Goal: Obtain resource: Download file/media

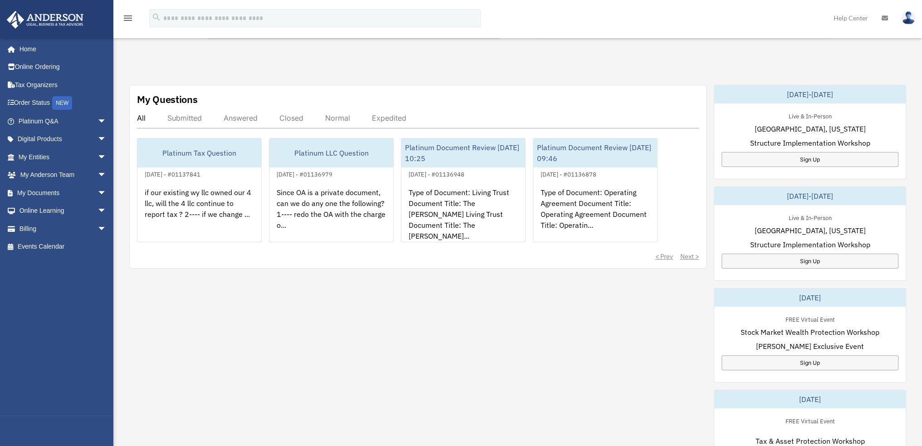
scroll to position [272, 0]
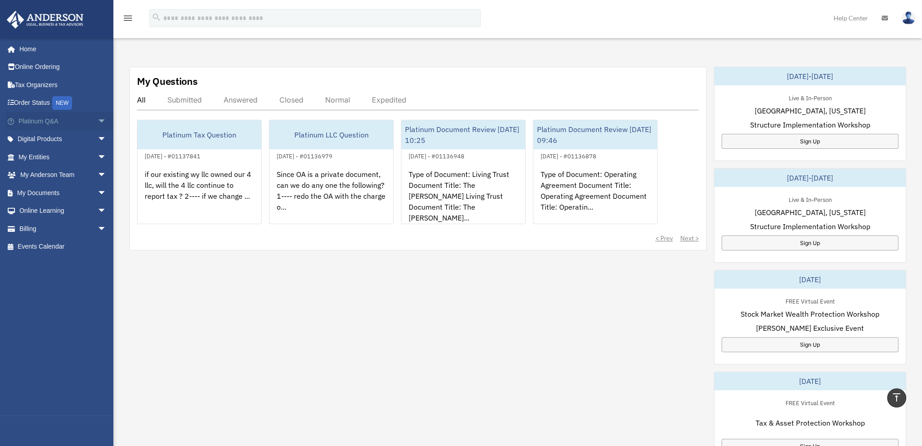
click at [98, 121] on span "arrow_drop_down" at bounding box center [107, 121] width 18 height 19
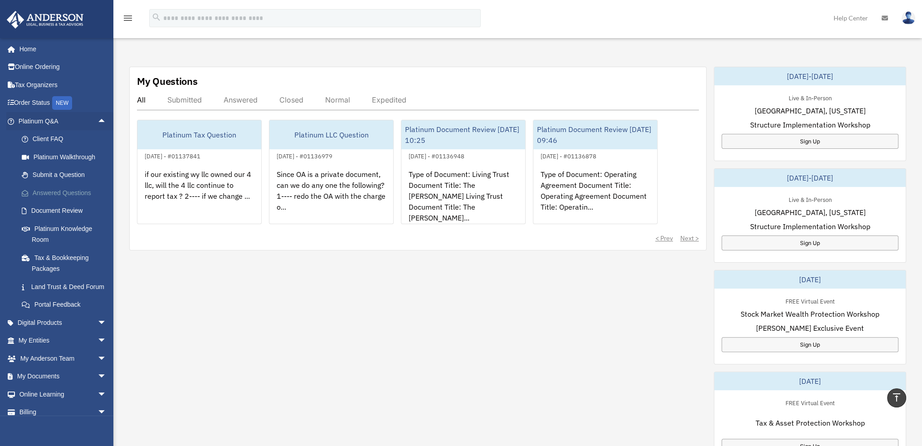
click at [57, 190] on link "Answered Questions" at bounding box center [67, 193] width 108 height 18
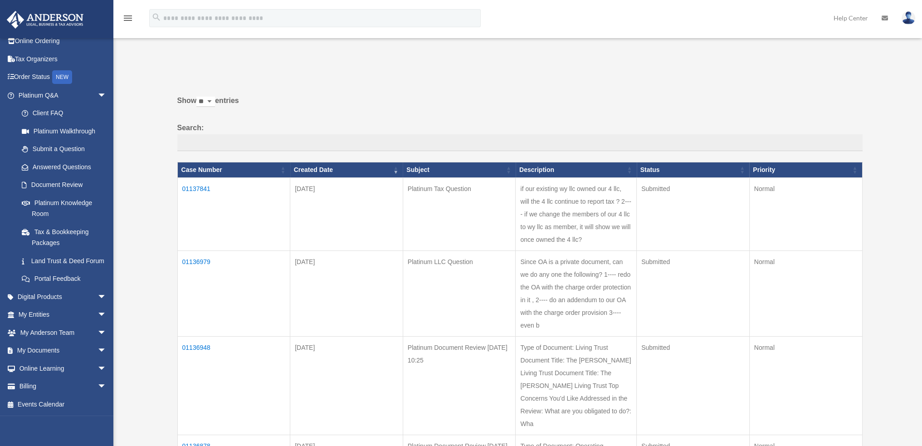
scroll to position [36, 0]
click at [65, 176] on link "Document Review" at bounding box center [67, 185] width 108 height 18
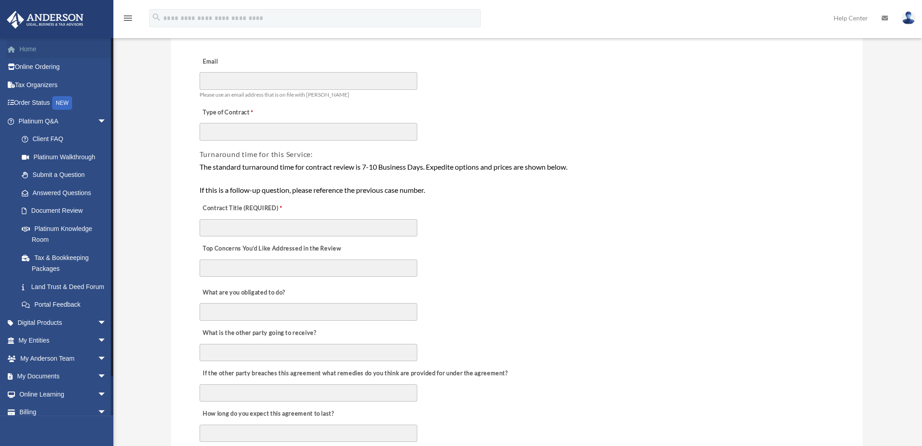
click at [26, 49] on link "Home" at bounding box center [63, 49] width 114 height 18
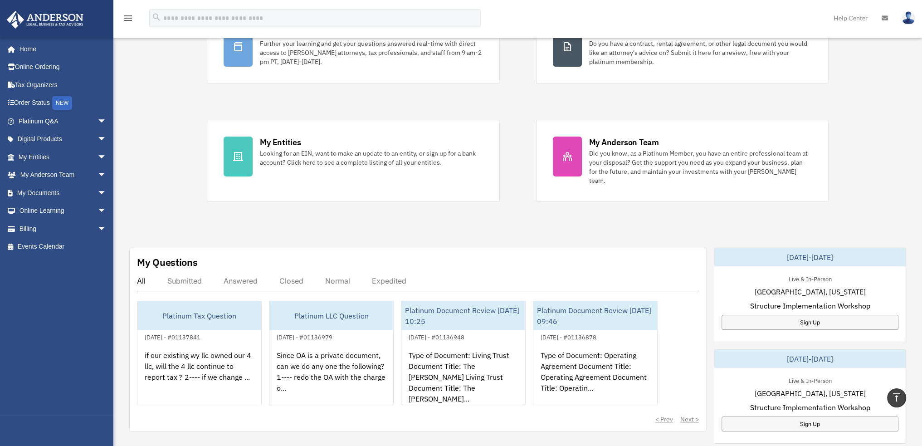
scroll to position [91, 0]
click at [98, 156] on span "arrow_drop_down" at bounding box center [107, 157] width 18 height 19
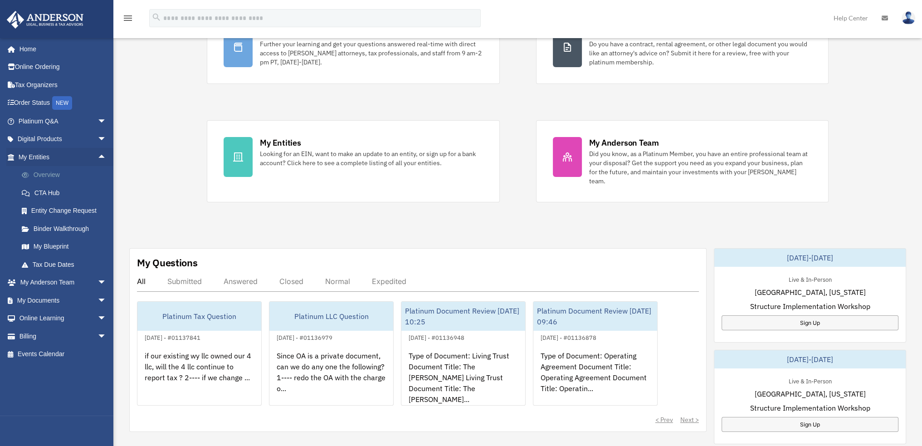
click at [49, 179] on link "Overview" at bounding box center [67, 175] width 108 height 18
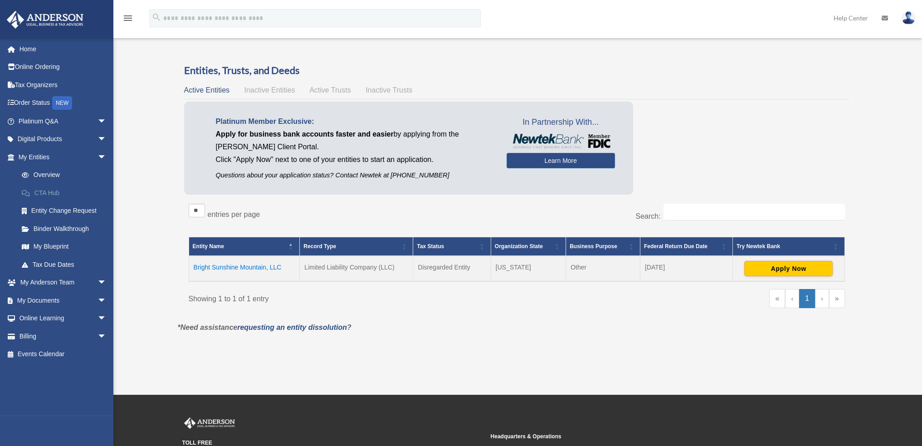
click at [57, 194] on link "CTA Hub" at bounding box center [67, 193] width 108 height 18
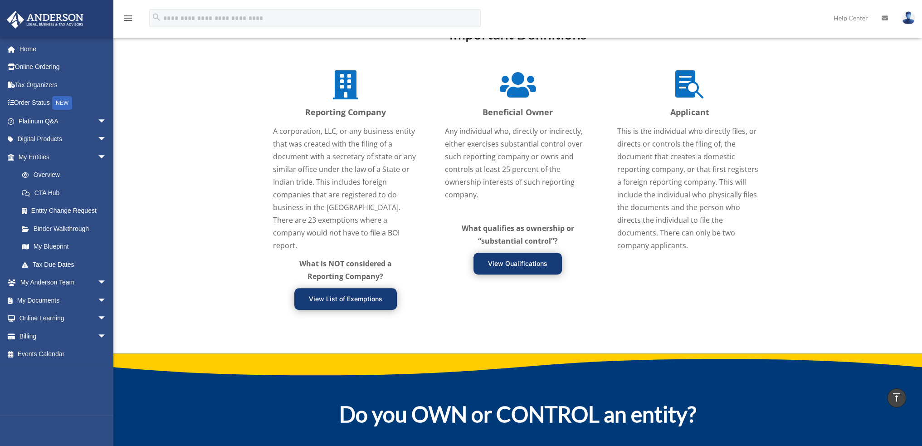
scroll to position [1089, 0]
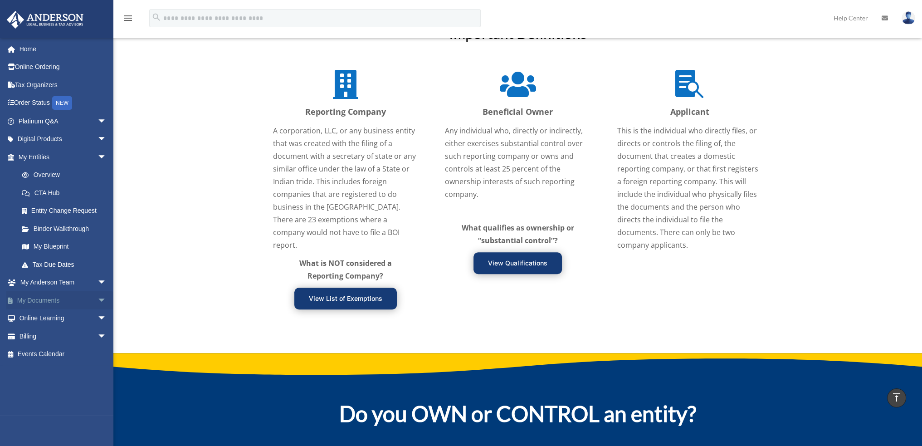
click at [98, 299] on span "arrow_drop_down" at bounding box center [107, 300] width 18 height 19
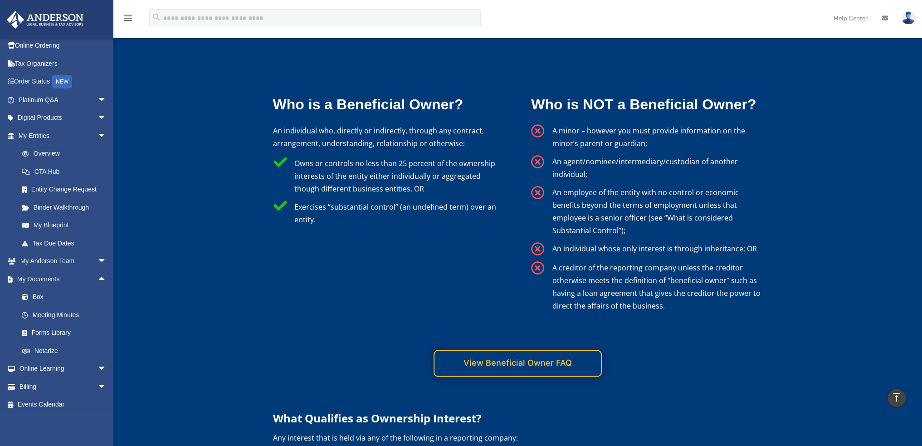
scroll to position [1814, 0]
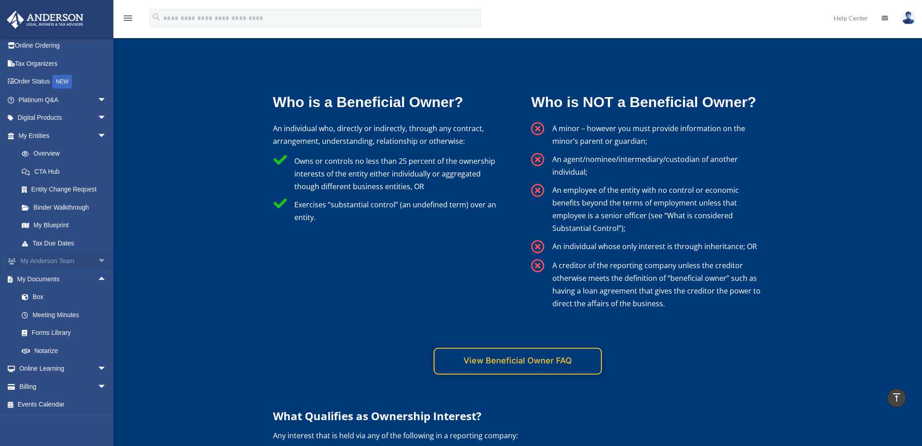
click at [98, 261] on span "arrow_drop_down" at bounding box center [107, 261] width 18 height 19
click at [73, 299] on link "Anderson System" at bounding box center [67, 297] width 108 height 18
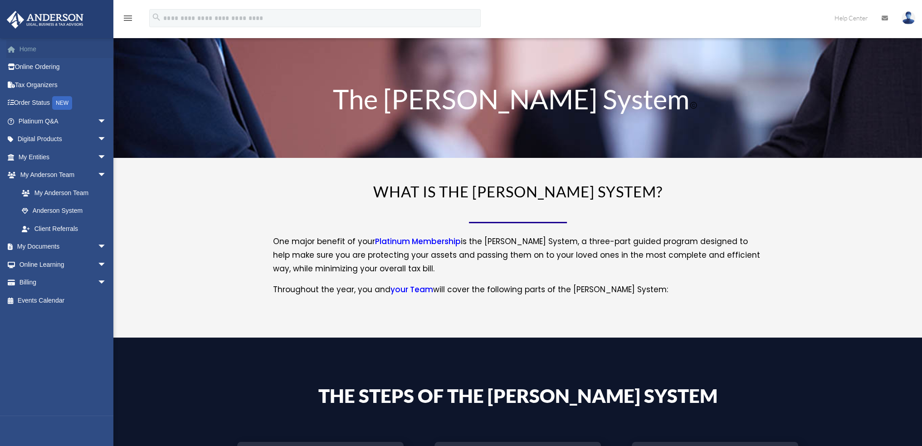
click at [37, 50] on link "Home" at bounding box center [63, 49] width 114 height 18
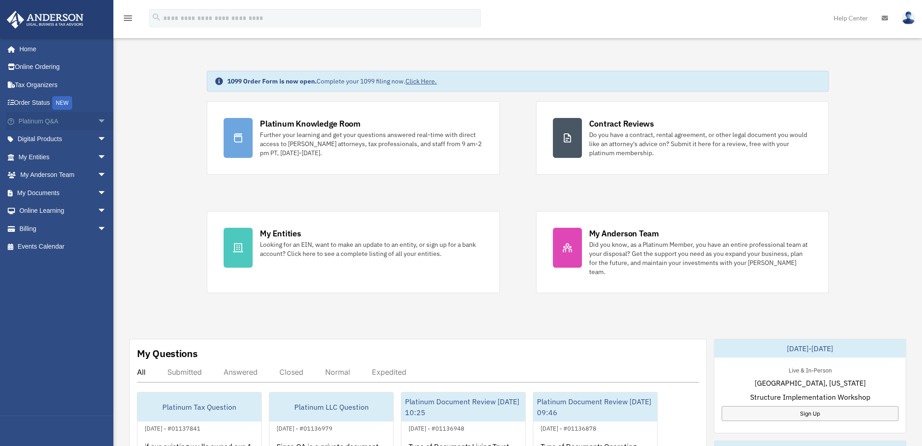
click at [98, 123] on span "arrow_drop_down" at bounding box center [107, 121] width 18 height 19
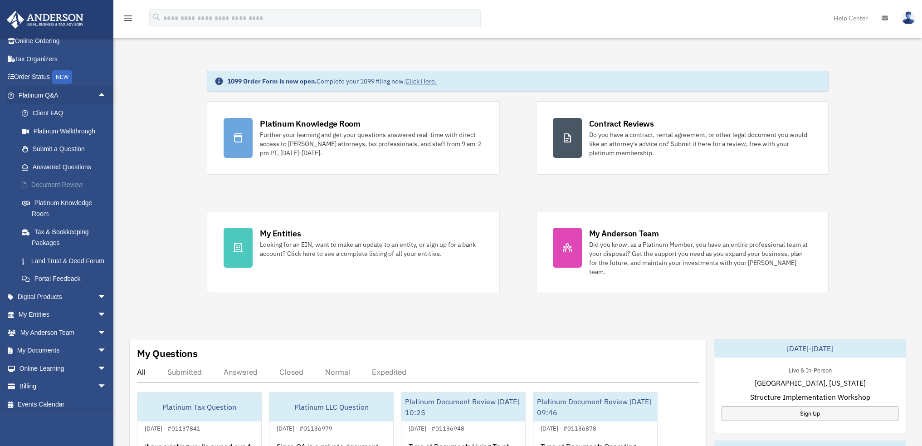
scroll to position [36, 0]
click at [98, 87] on span "arrow_drop_up" at bounding box center [107, 95] width 18 height 19
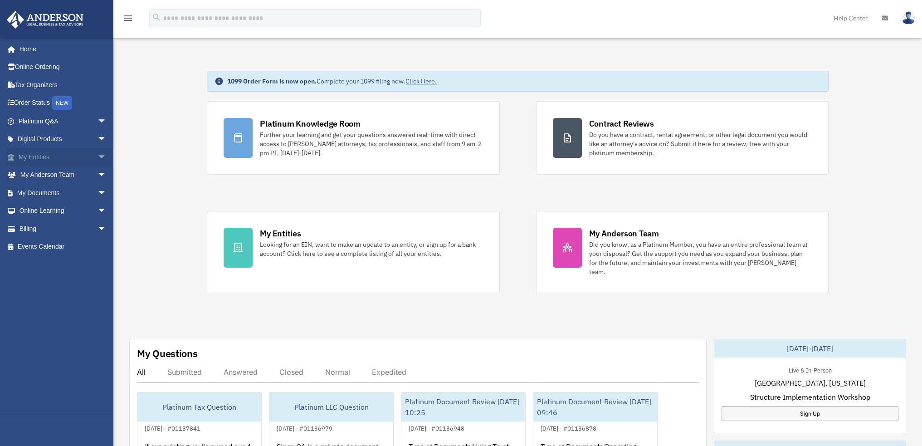
click at [98, 157] on span "arrow_drop_down" at bounding box center [107, 157] width 18 height 19
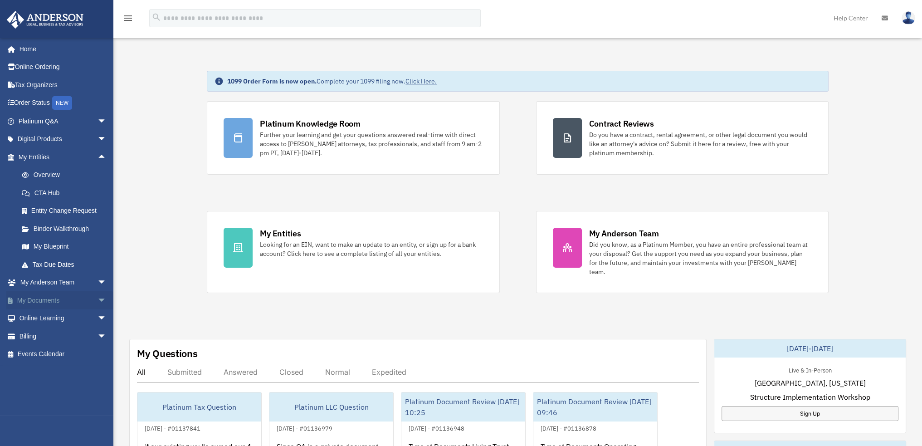
click at [98, 298] on span "arrow_drop_down" at bounding box center [107, 300] width 18 height 19
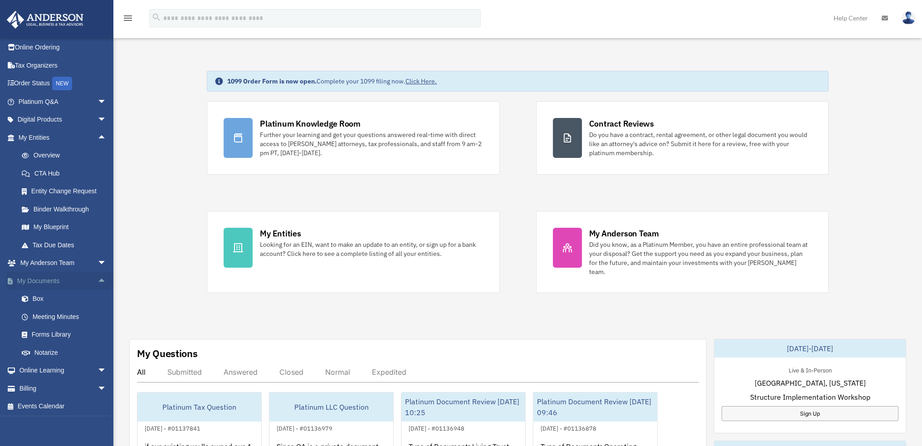
scroll to position [21, 0]
click at [44, 295] on link "Box" at bounding box center [67, 297] width 108 height 18
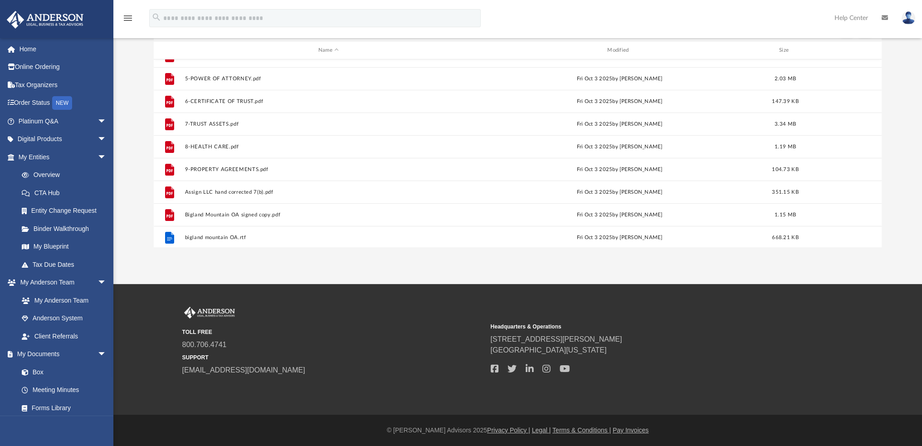
scroll to position [175, 0]
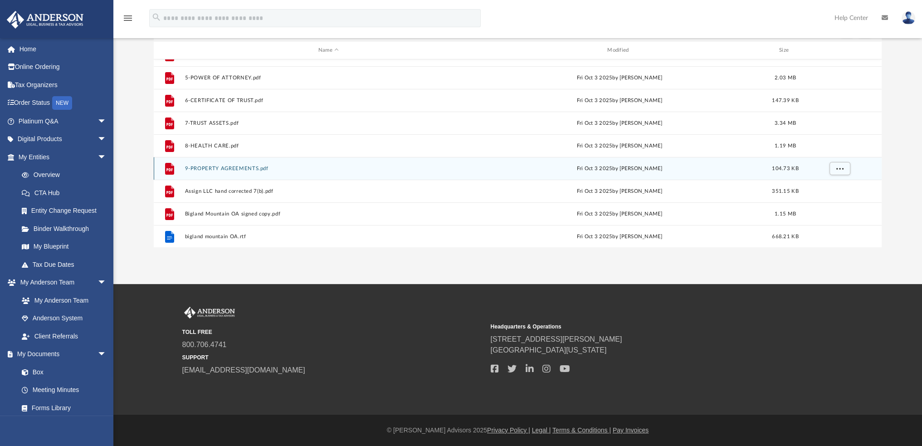
click at [239, 166] on button "9-PROPERTY AGREEMENTS.pdf" at bounding box center [328, 169] width 287 height 6
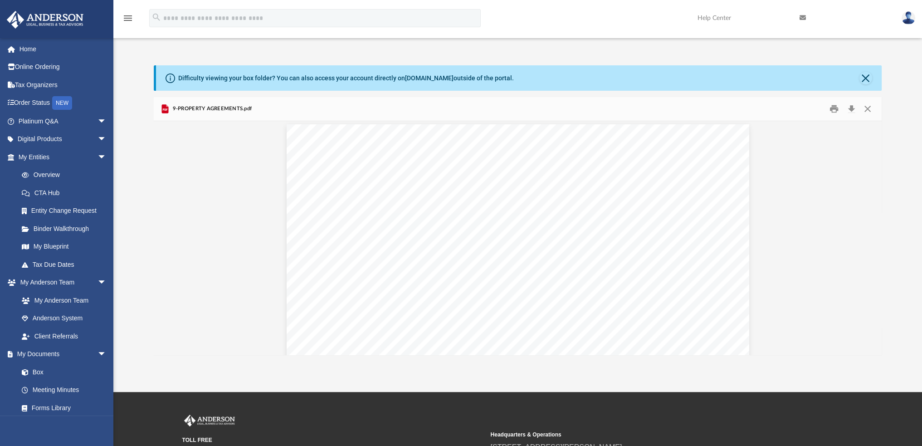
scroll to position [0, 0]
click at [865, 74] on button "Close" at bounding box center [866, 78] width 13 height 13
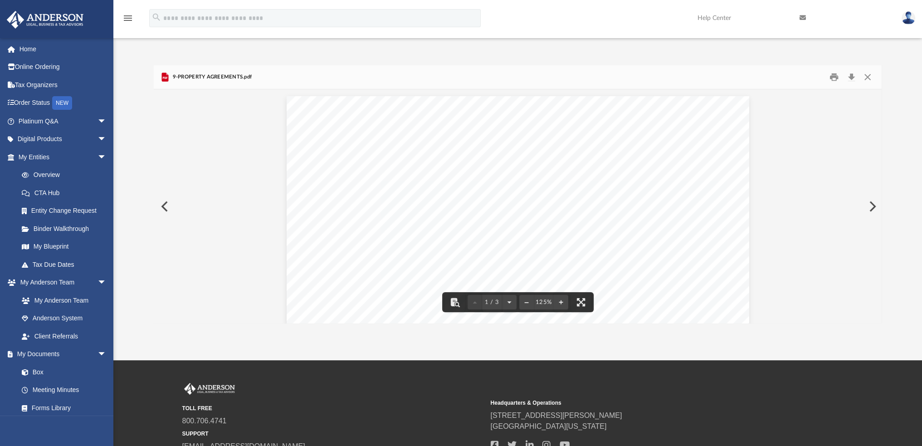
click at [169, 206] on button "Preview" at bounding box center [164, 206] width 20 height 25
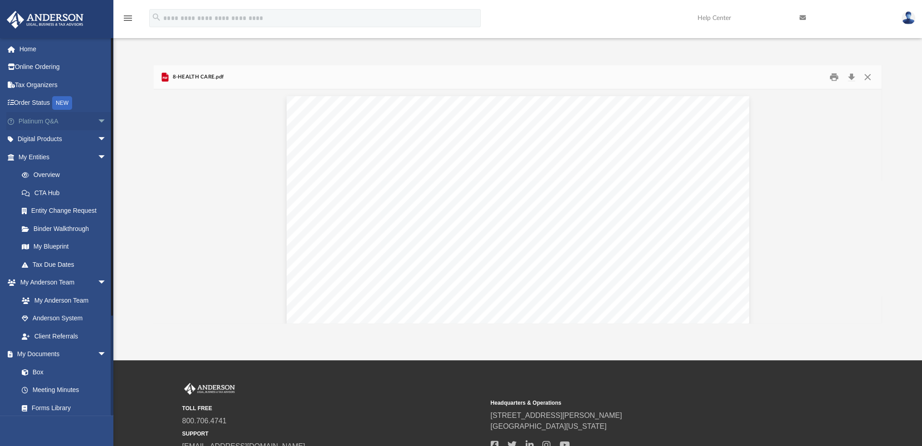
click at [99, 121] on span "arrow_drop_down" at bounding box center [107, 121] width 18 height 19
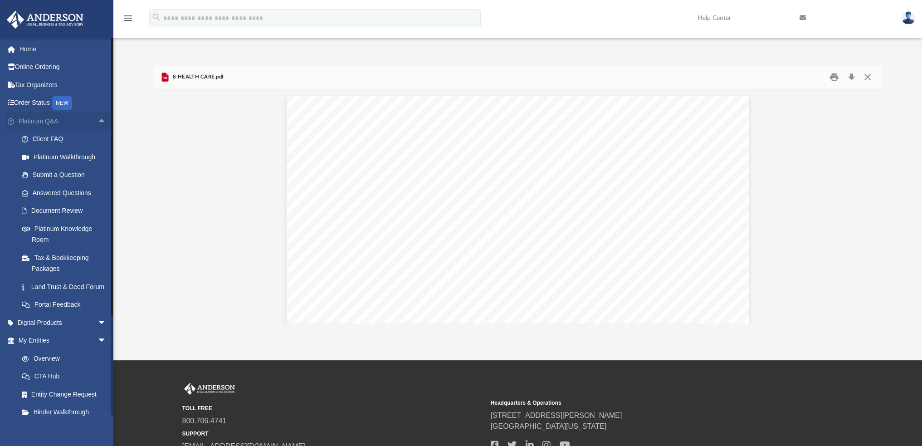
click at [99, 121] on span "arrow_drop_up" at bounding box center [107, 121] width 18 height 19
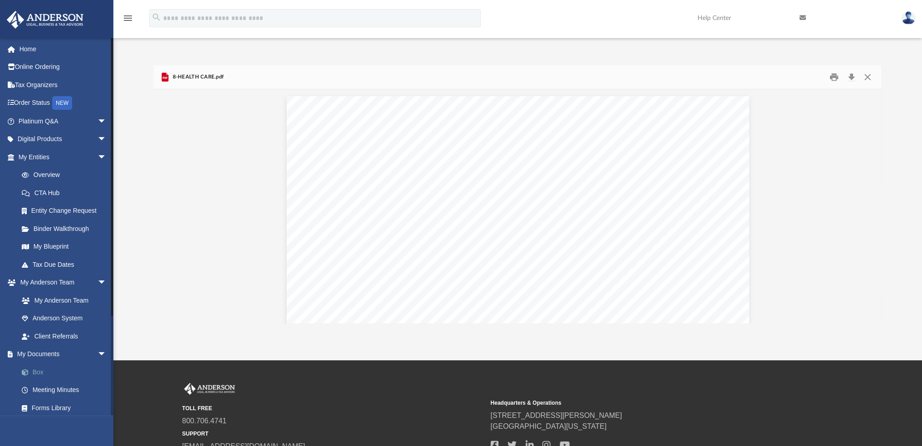
click at [45, 372] on link "Box" at bounding box center [67, 372] width 108 height 18
click at [33, 369] on link "Box" at bounding box center [67, 372] width 108 height 18
click at [37, 371] on link "Box" at bounding box center [67, 372] width 108 height 18
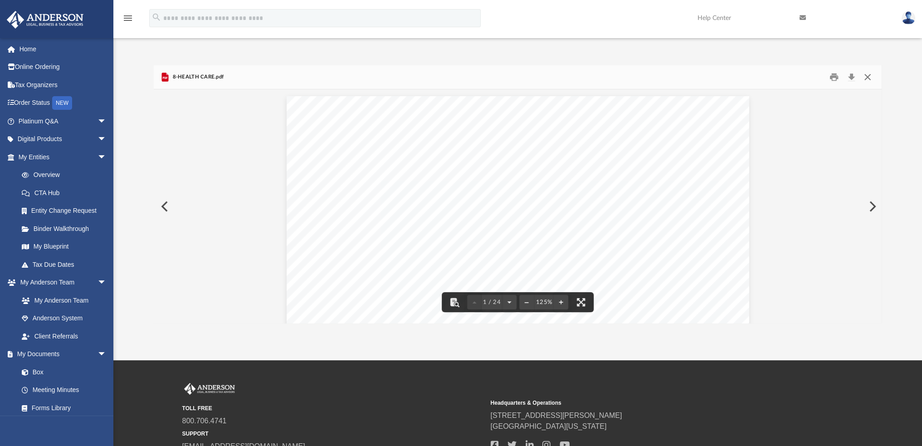
click at [868, 76] on button "Close" at bounding box center [867, 77] width 16 height 14
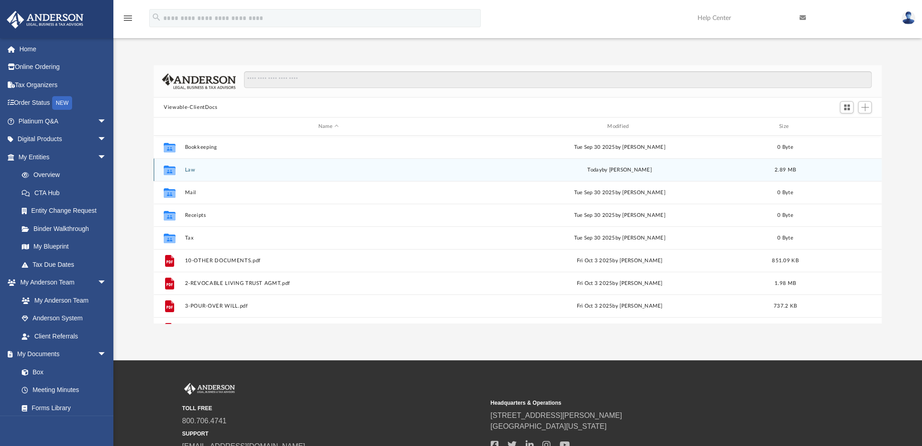
click at [196, 164] on div "Collaborated Folder Law today by Jenny Leung 2.89 MB" at bounding box center [518, 169] width 728 height 23
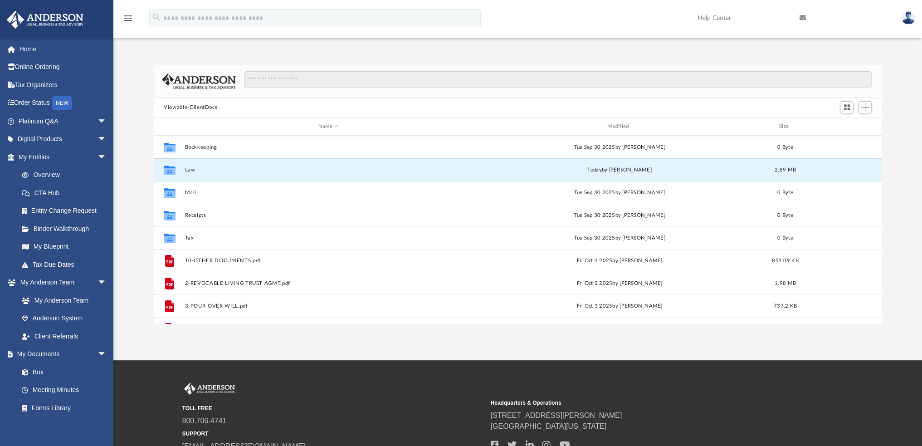
click at [196, 164] on div "Collaborated Folder Law today by Jenny Leung 2.89 MB" at bounding box center [518, 169] width 728 height 23
click at [280, 173] on div "Collaborated Folder Law today by Jenny Leung 2.89 MB" at bounding box center [518, 169] width 728 height 23
click at [245, 173] on div "Collaborated Folder Law today by Jenny Leung 2.89 MB" at bounding box center [518, 169] width 728 height 23
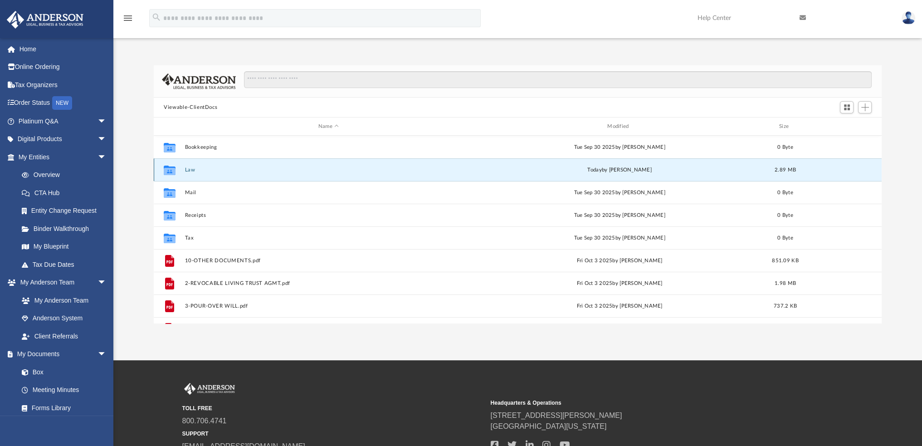
click at [489, 170] on div "today by Jenny Leung" at bounding box center [619, 170] width 287 height 8
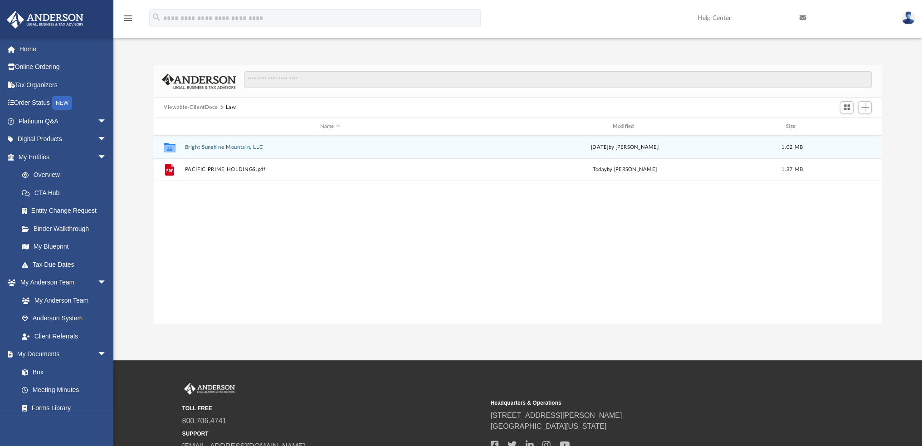
click at [245, 145] on button "Bright Sunshine Mountain, LLC" at bounding box center [330, 147] width 291 height 6
click at [188, 143] on div "Collaborated Folder Initial Docs Mon Oct 6 2025 by Kathleen Maureene Pelicano 1…" at bounding box center [518, 147] width 728 height 23
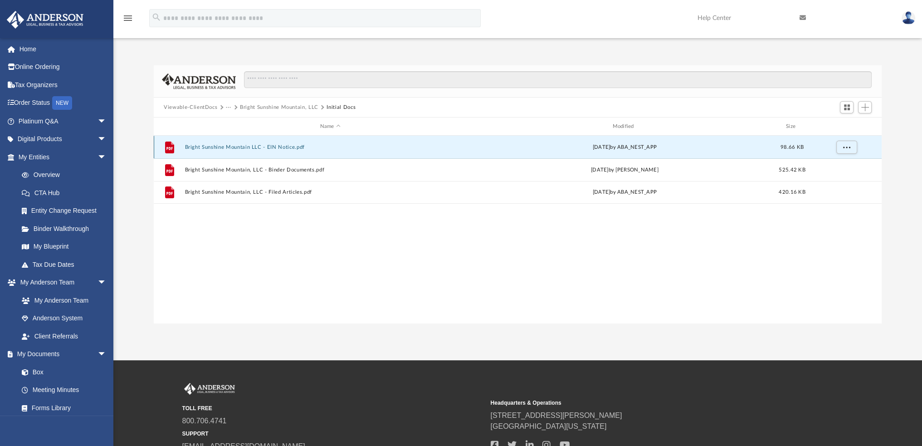
click at [243, 147] on button "Bright Sunshine Mountain LLC - EIN Notice.pdf" at bounding box center [330, 147] width 291 height 6
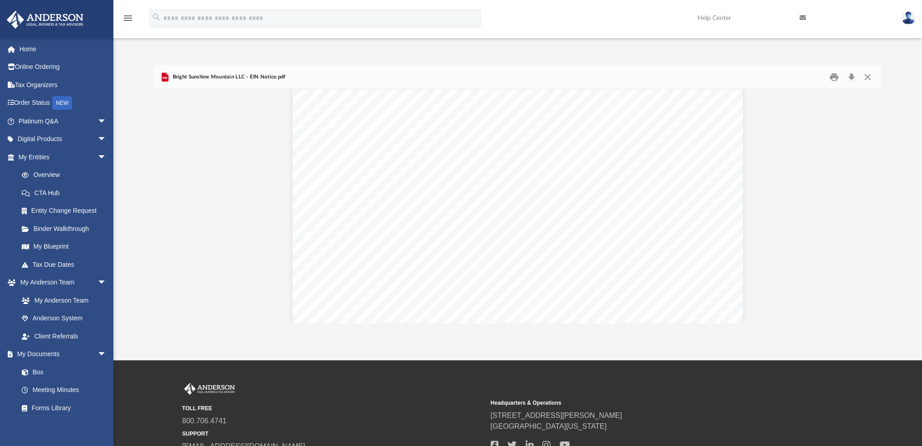
scroll to position [1089, 0]
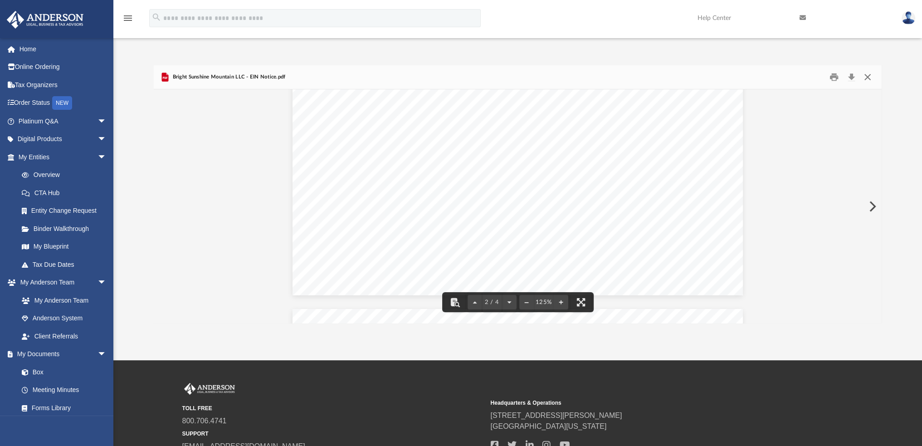
click at [869, 77] on button "Close" at bounding box center [867, 77] width 16 height 14
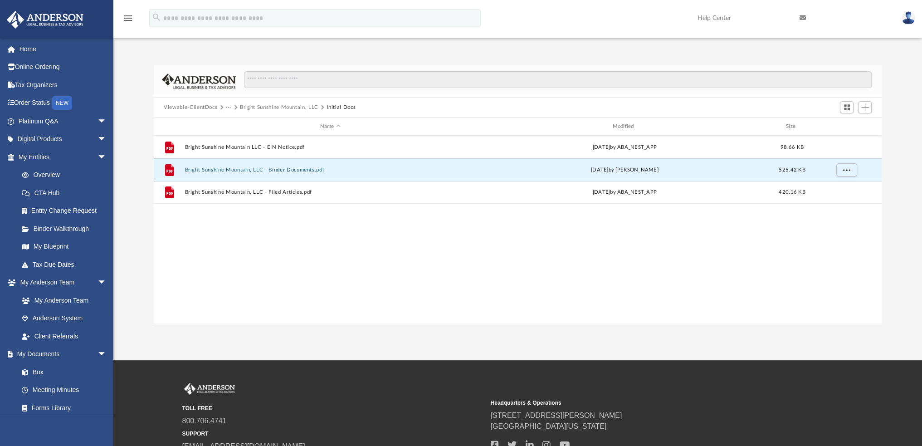
click at [315, 168] on button "Bright Sunshine Mountain, LLC - Binder Documents.pdf" at bounding box center [330, 170] width 291 height 6
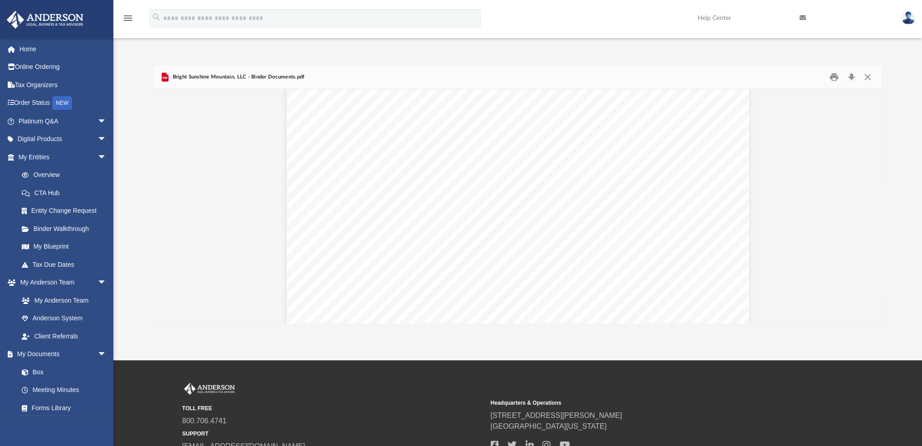
scroll to position [0, 0]
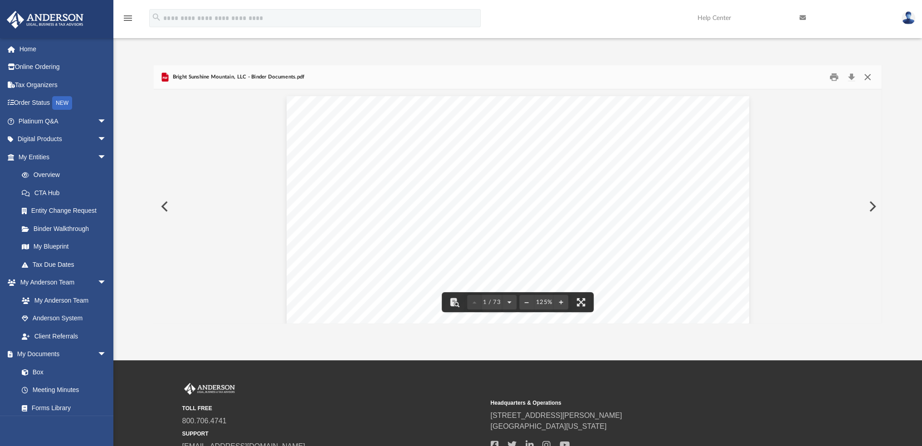
click at [869, 78] on button "Close" at bounding box center [867, 77] width 16 height 14
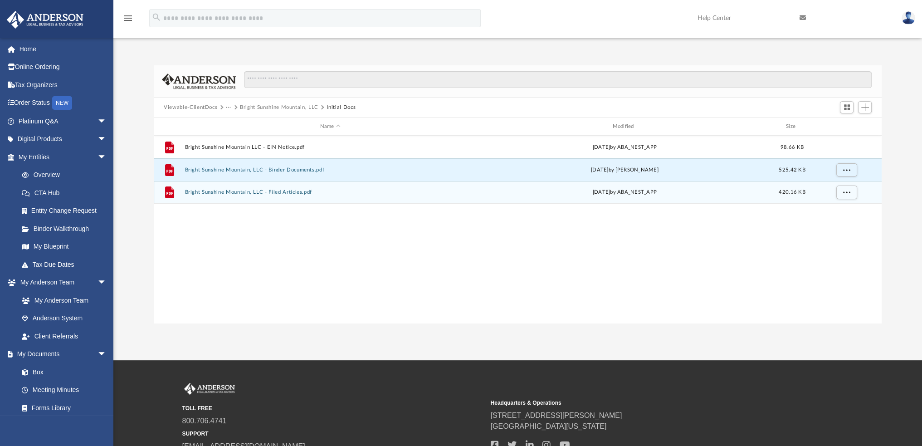
click at [298, 192] on button "Bright Sunshine Mountain, LLC - Filed Articles.pdf" at bounding box center [330, 192] width 291 height 6
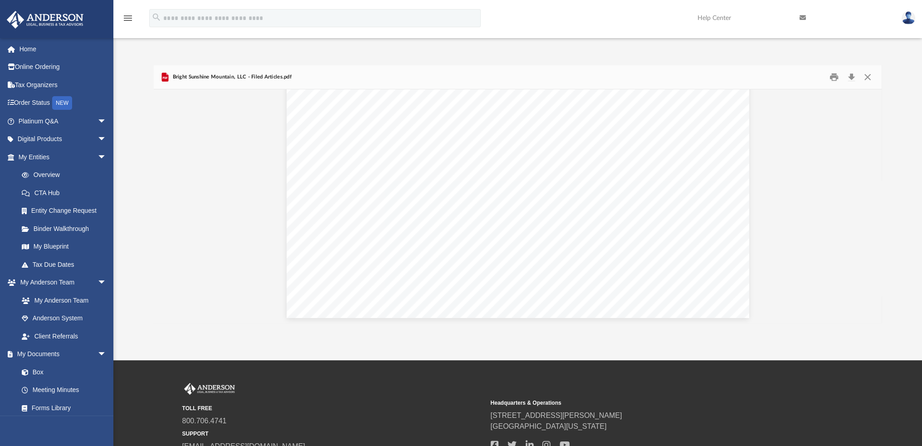
scroll to position [2215, 0]
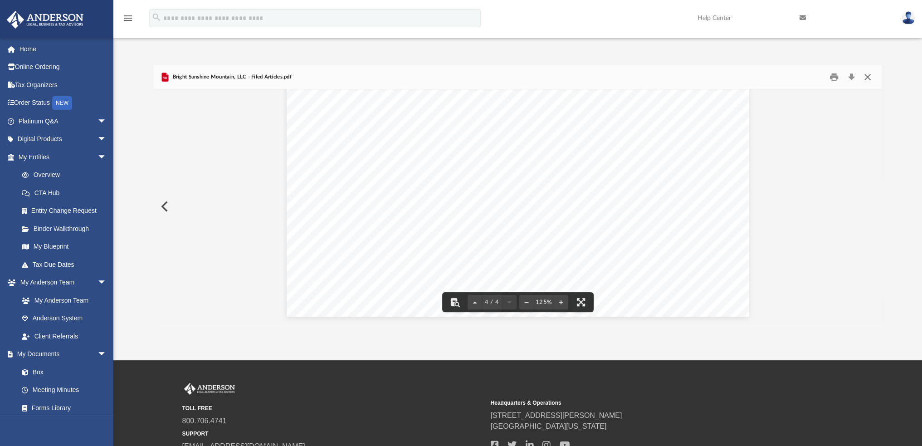
click at [871, 74] on button "Close" at bounding box center [867, 77] width 16 height 14
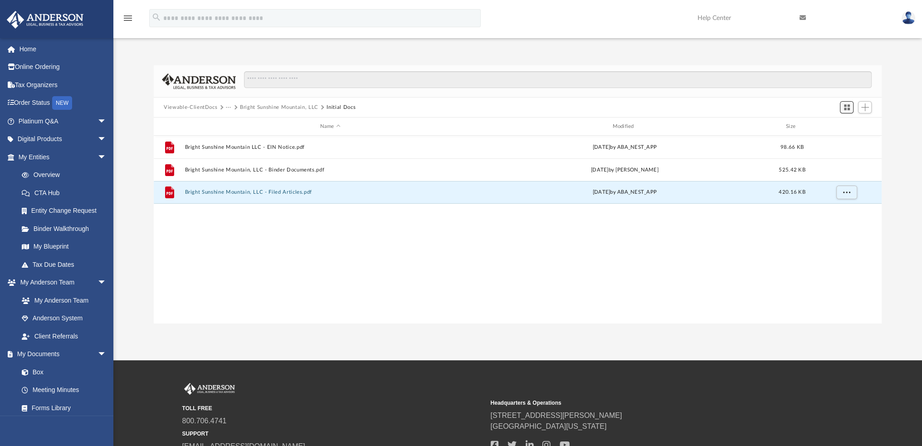
click at [847, 107] on span "Switch to Grid View" at bounding box center [847, 107] width 8 height 8
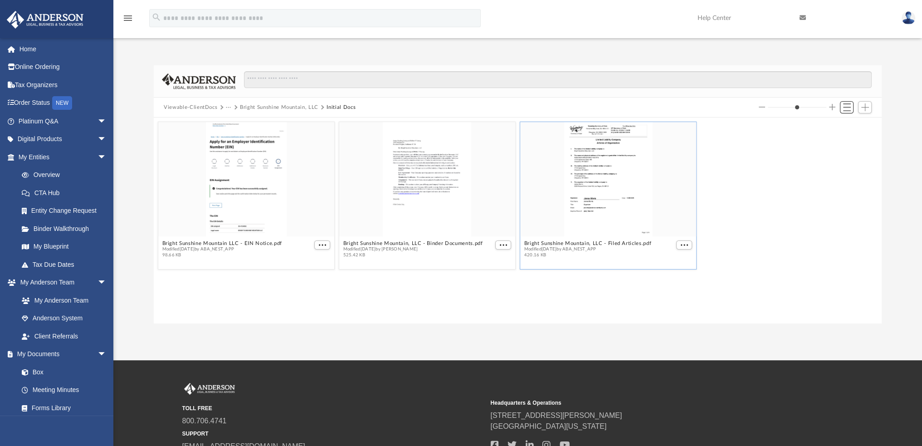
scroll to position [199, 720]
click at [849, 103] on span "Switch to List View" at bounding box center [847, 107] width 8 height 8
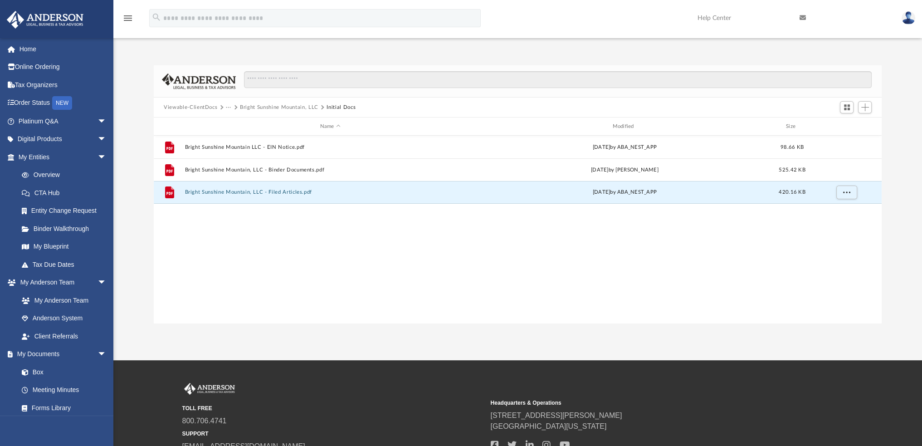
click at [129, 19] on icon "menu" at bounding box center [127, 18] width 11 height 11
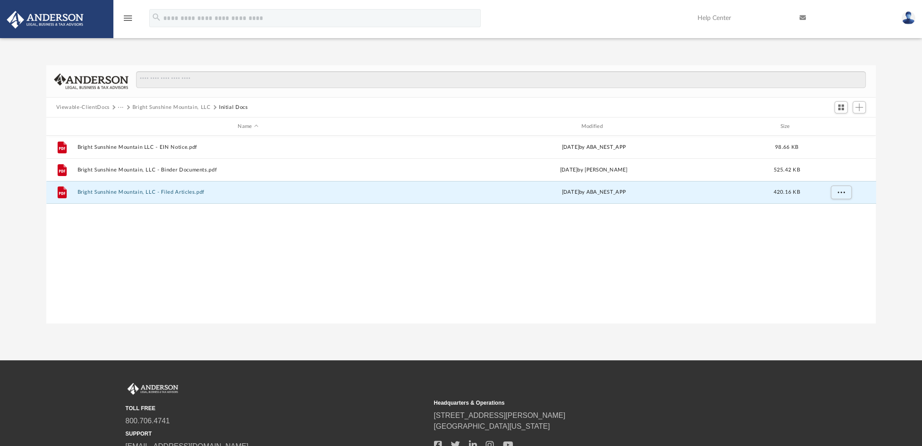
scroll to position [7, 7]
click at [130, 21] on icon "menu" at bounding box center [127, 18] width 11 height 11
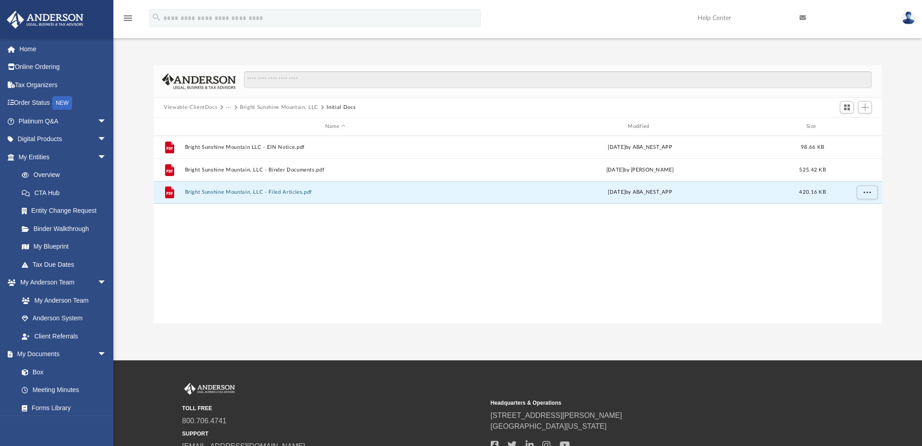
scroll to position [199, 720]
click at [42, 367] on link "Box" at bounding box center [67, 372] width 108 height 18
click at [40, 372] on link "Box" at bounding box center [67, 372] width 108 height 18
click at [13, 363] on link "Box" at bounding box center [67, 372] width 108 height 18
click at [200, 105] on button "Viewable-ClientDocs" at bounding box center [191, 107] width 54 height 8
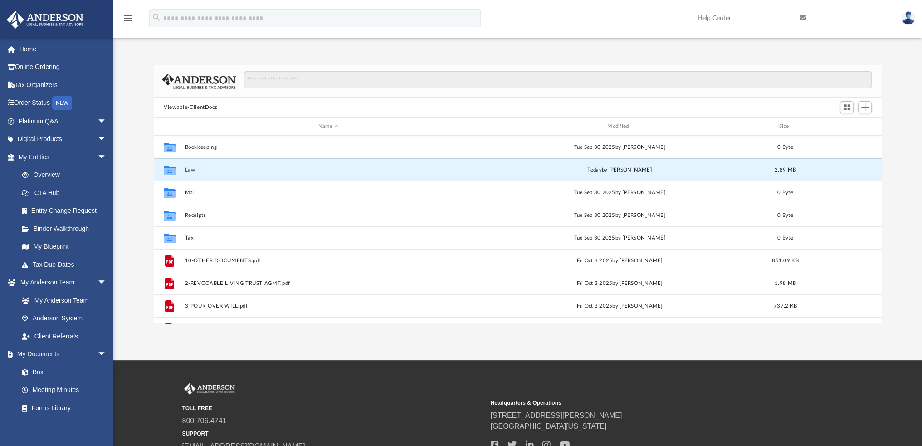
click at [199, 167] on button "Law" at bounding box center [328, 170] width 287 height 6
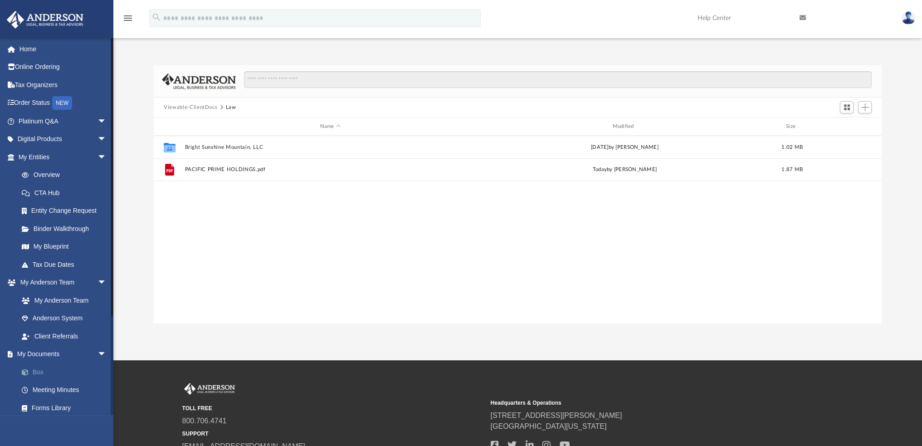
click at [33, 368] on link "Box" at bounding box center [67, 372] width 108 height 18
click at [43, 370] on link "Box" at bounding box center [67, 372] width 108 height 18
click at [202, 105] on button "Viewable-ClientDocs" at bounding box center [191, 107] width 54 height 8
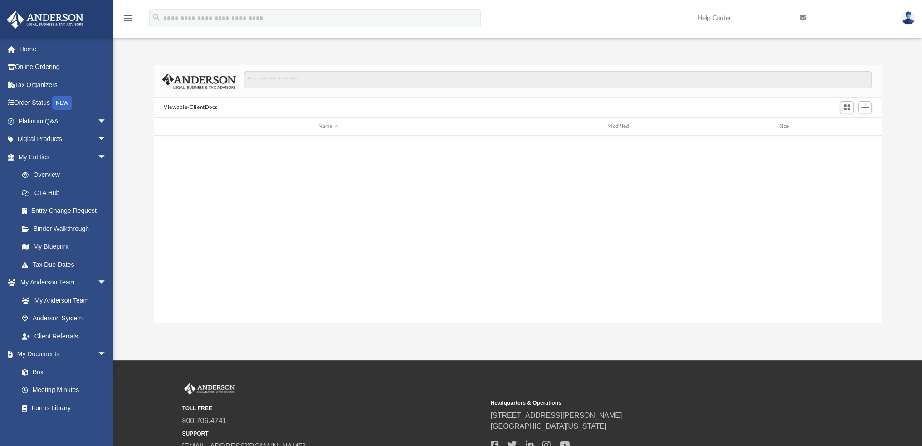
scroll to position [0, 0]
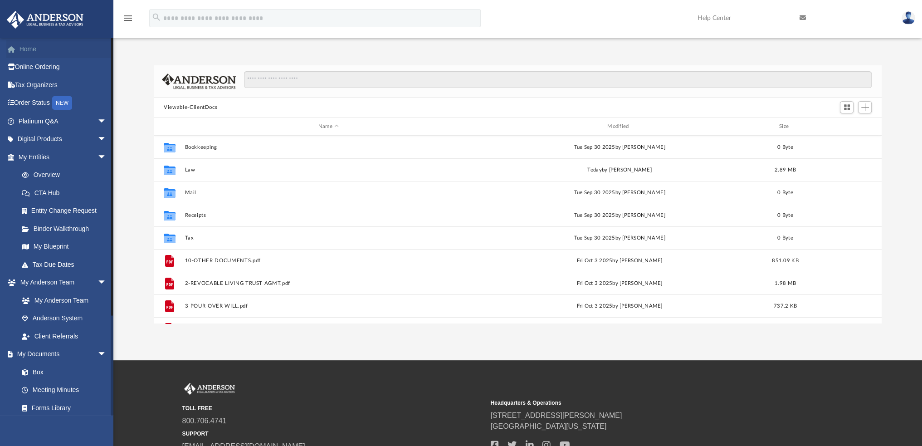
click at [33, 53] on link "Home" at bounding box center [63, 49] width 114 height 18
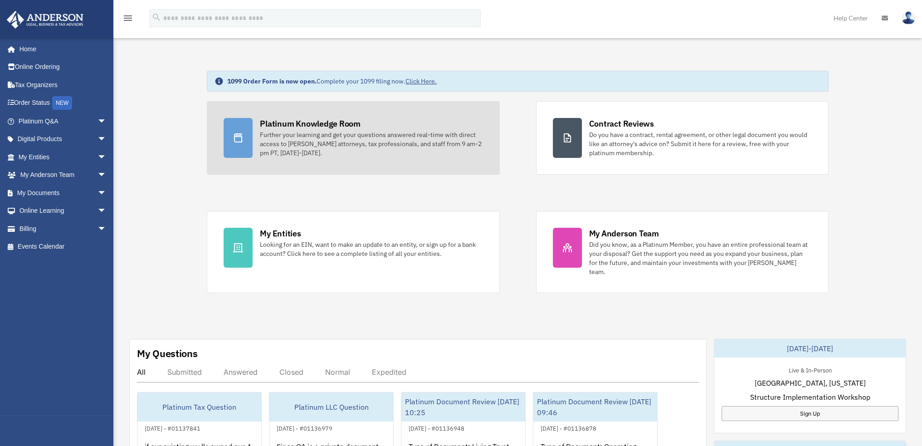
click at [246, 141] on div at bounding box center [238, 138] width 29 height 40
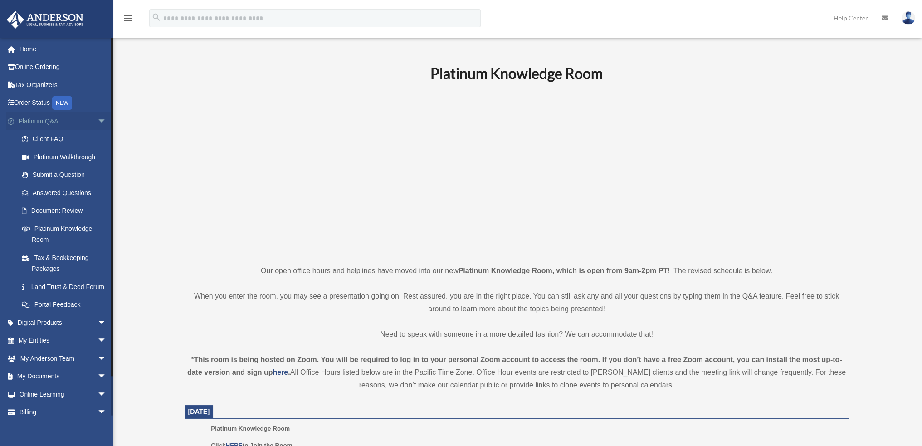
click at [98, 119] on span "arrow_drop_down" at bounding box center [107, 121] width 18 height 19
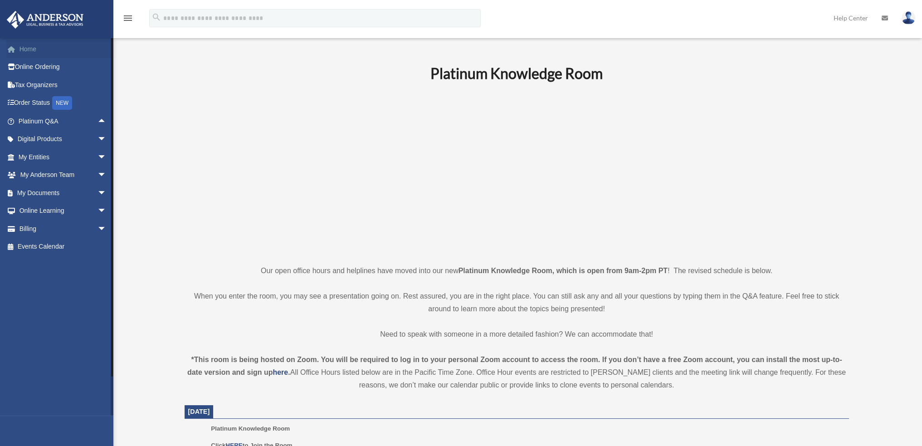
click at [29, 41] on link "Home" at bounding box center [63, 49] width 114 height 18
